Goal: Find specific page/section: Find specific page/section

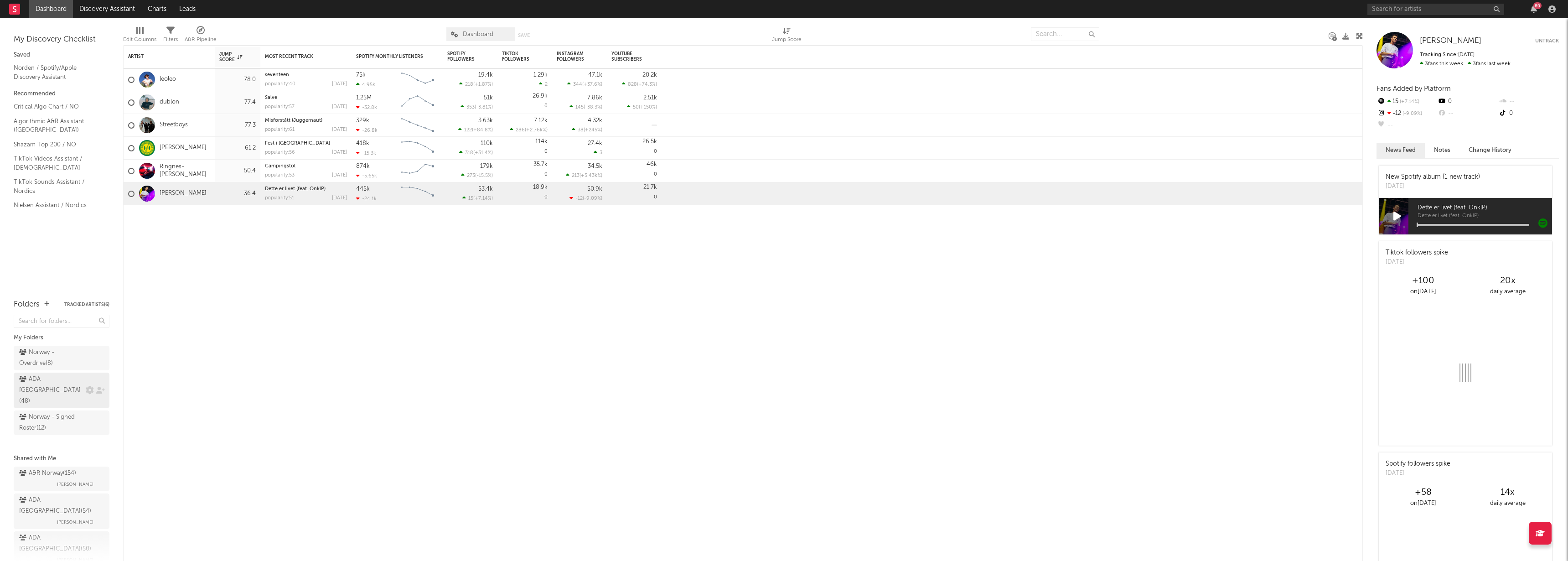
click at [52, 380] on div "ADA Norway ( 48 )" at bounding box center [61, 390] width 96 height 35
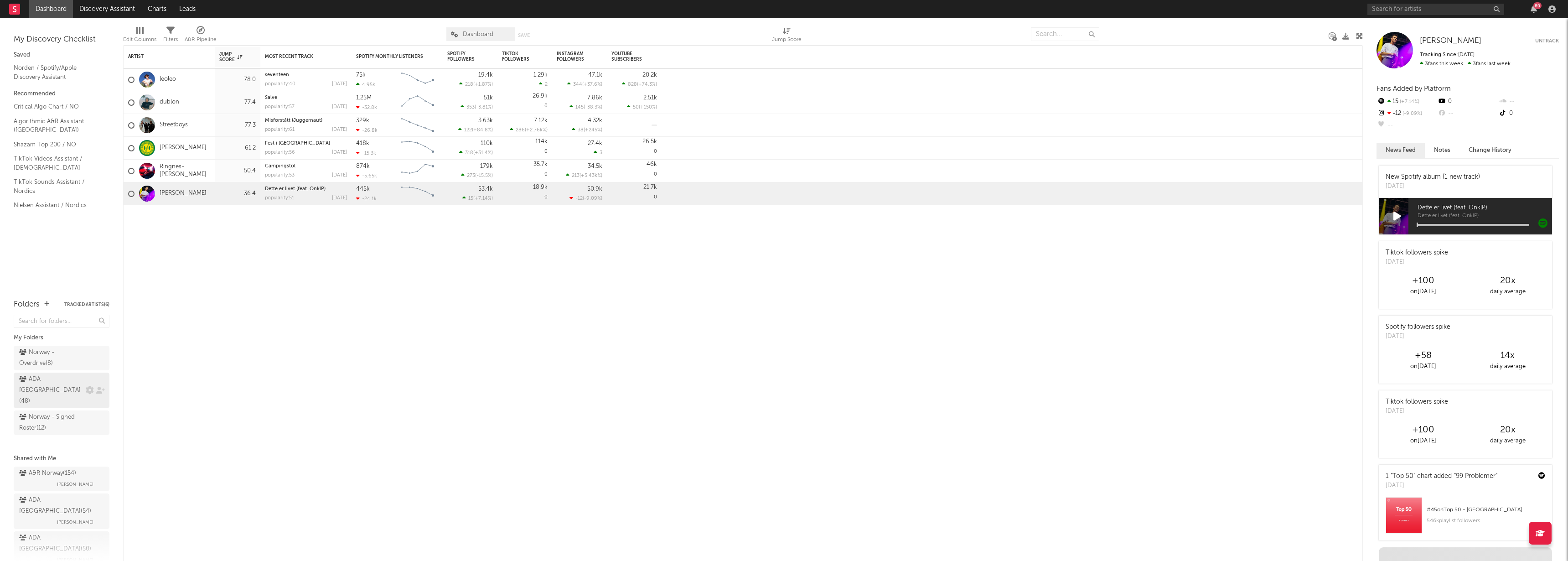
click at [35, 384] on div "ADA Norway ( 48 )" at bounding box center [51, 390] width 64 height 33
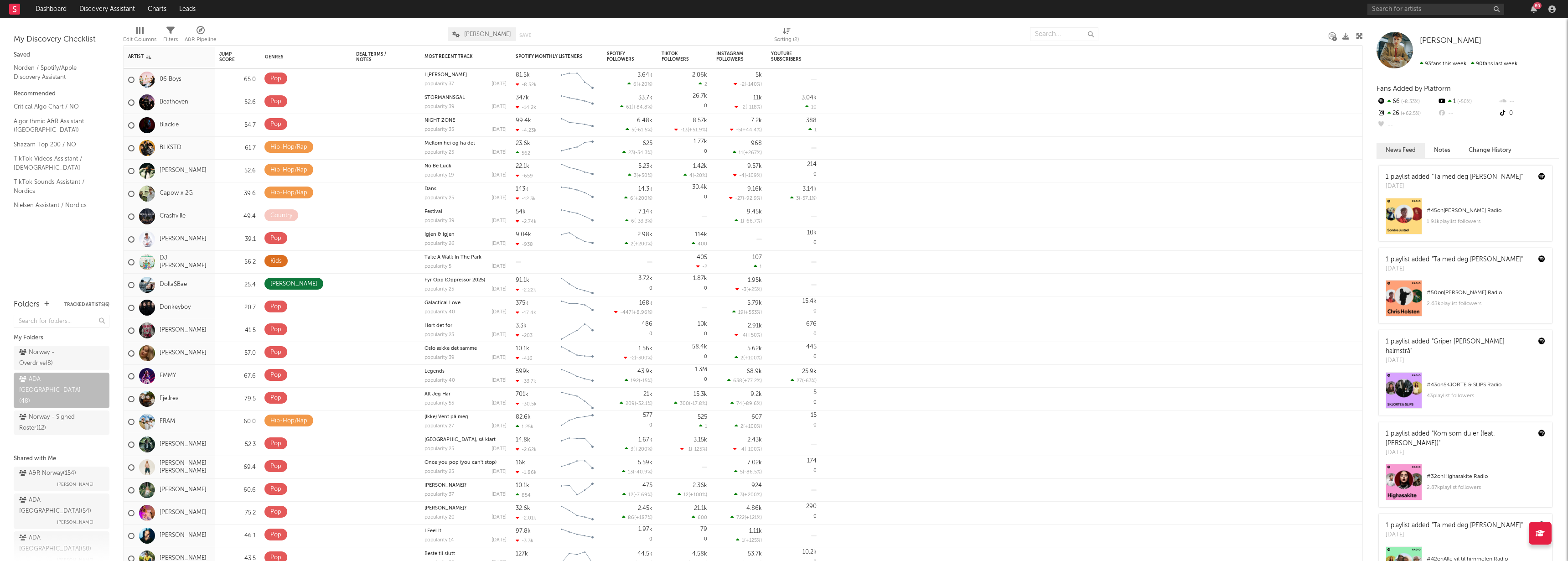
click at [65, 249] on div "My Discovery Checklist Saved Norden / Spotify/Apple Discovery Assistant Recomme…" at bounding box center [61, 154] width 123 height 271
